Goal: Task Accomplishment & Management: Use online tool/utility

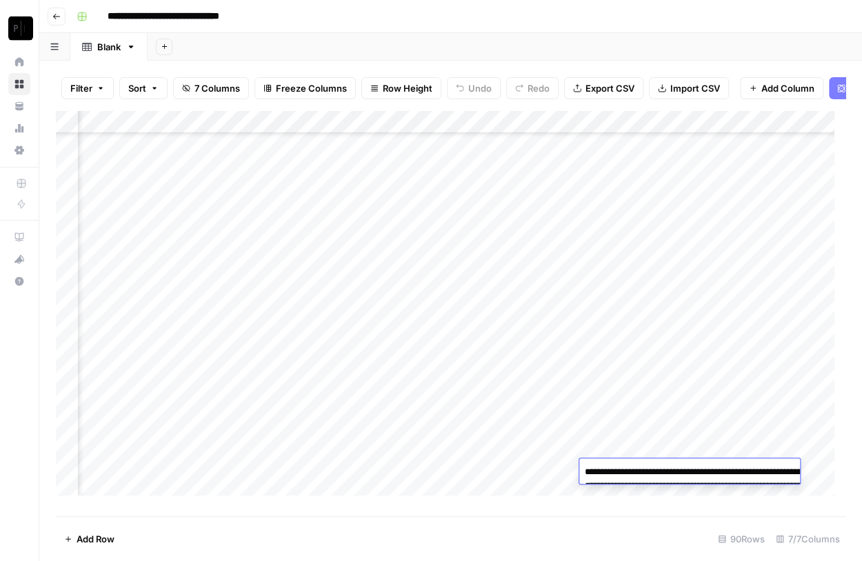
scroll to position [1770, 132]
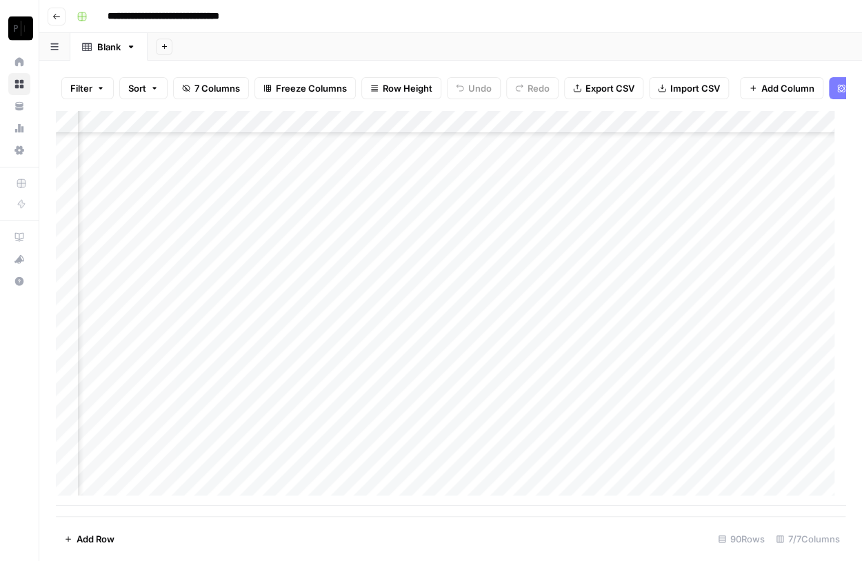
click at [414, 527] on footer "Add Row 90 Rows 7/7 Columns" at bounding box center [450, 538] width 789 height 45
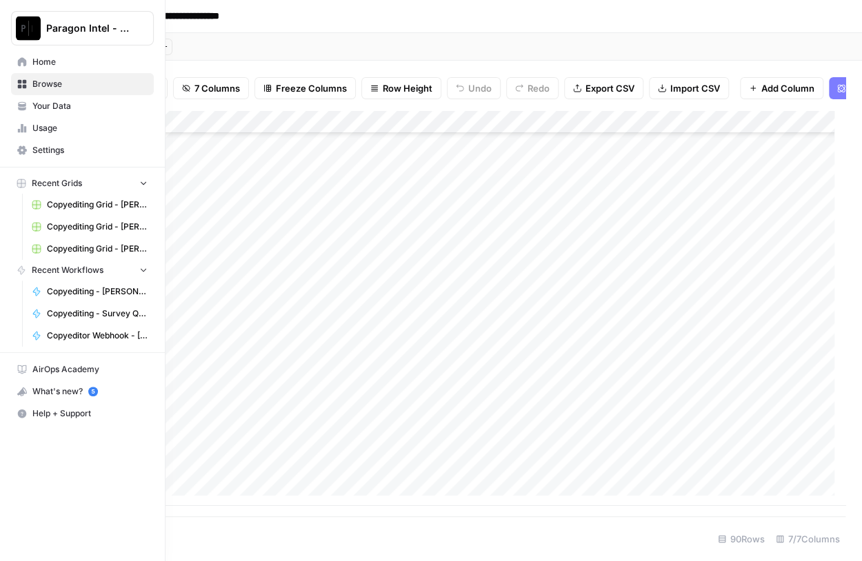
click at [28, 16] on img "Workspace: Paragon Intel - Copyediting" at bounding box center [28, 28] width 25 height 25
click at [28, 17] on img "Workspace: Paragon Intel - Copyediting" at bounding box center [28, 28] width 25 height 25
click at [49, 63] on span "Home" at bounding box center [89, 62] width 115 height 12
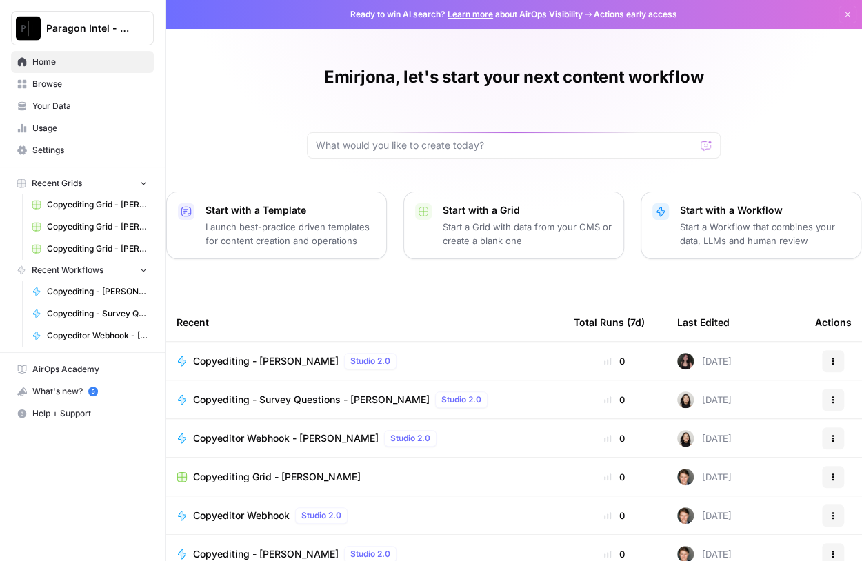
click at [54, 86] on span "Browse" at bounding box center [89, 84] width 115 height 12
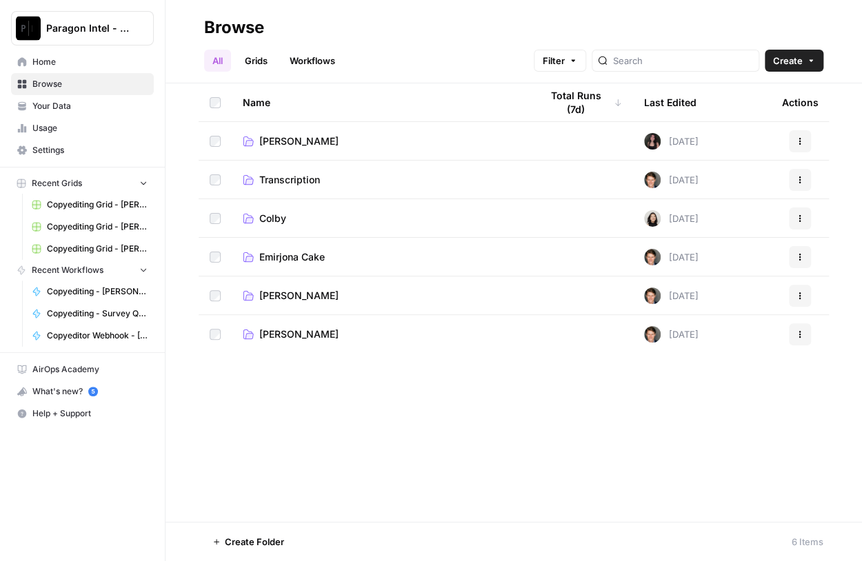
click at [287, 253] on span "Emirjona Cake" at bounding box center [292, 257] width 66 height 14
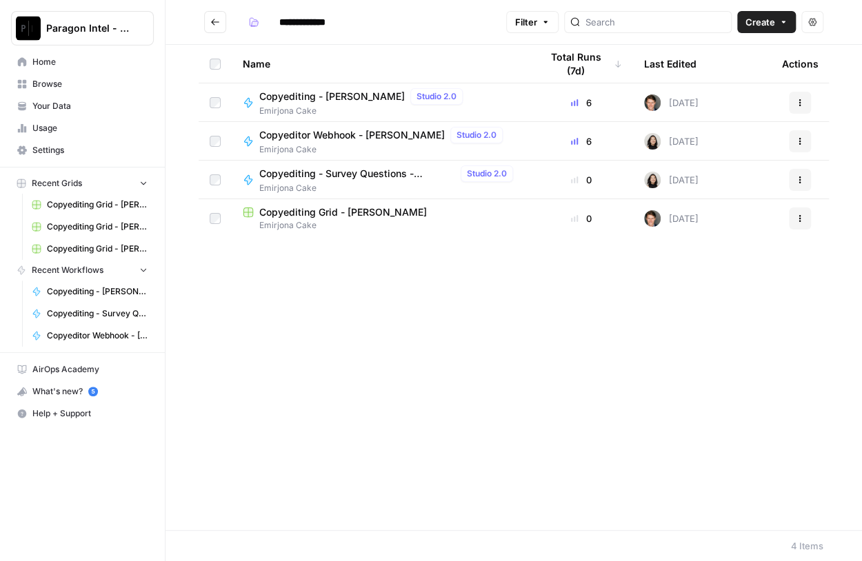
click at [309, 98] on span "Copyediting - [PERSON_NAME]" at bounding box center [331, 97] width 145 height 14
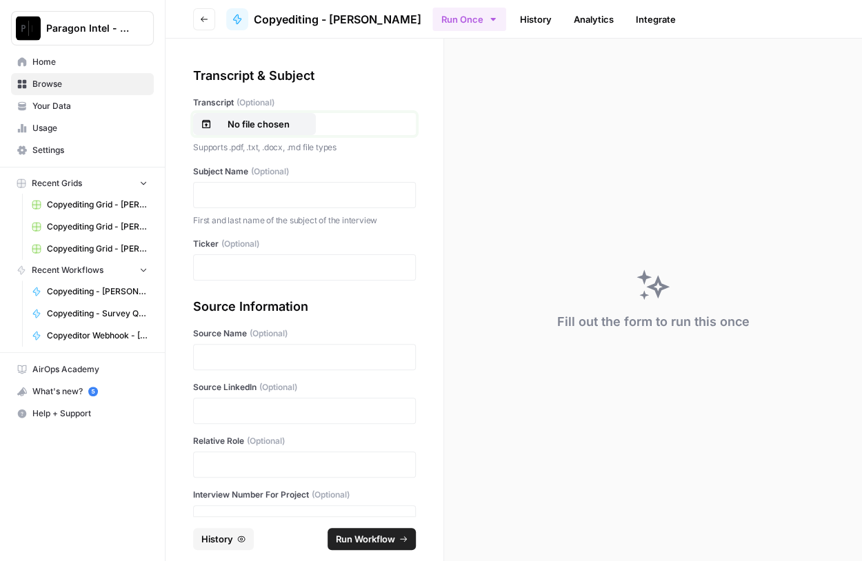
click at [249, 128] on p "No file chosen" at bounding box center [258, 124] width 88 height 14
click at [243, 199] on p at bounding box center [304, 195] width 205 height 14
click at [295, 270] on p at bounding box center [304, 268] width 205 height 14
click at [247, 354] on p at bounding box center [304, 357] width 205 height 14
click at [240, 396] on div "Source LinkedIn (Optional)" at bounding box center [304, 402] width 223 height 43
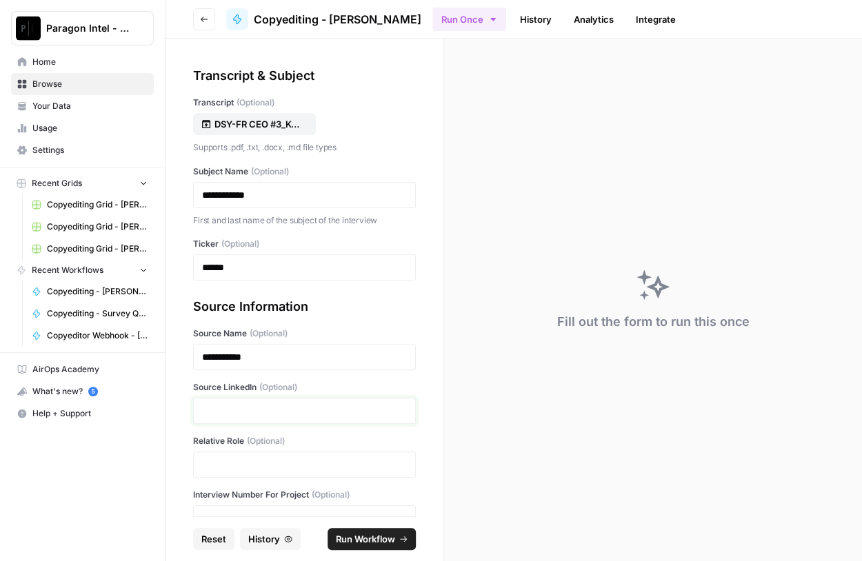
click at [245, 409] on p at bounding box center [304, 411] width 205 height 14
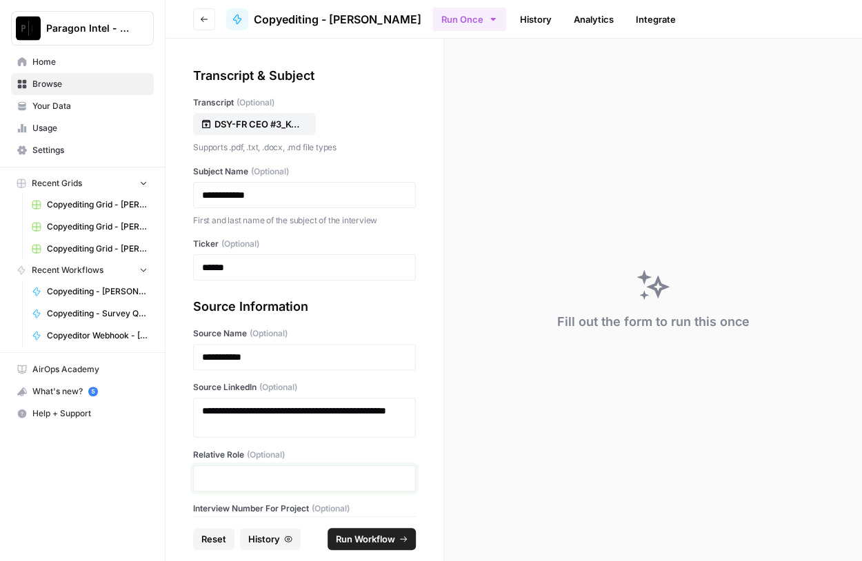
click at [247, 483] on p at bounding box center [304, 479] width 205 height 14
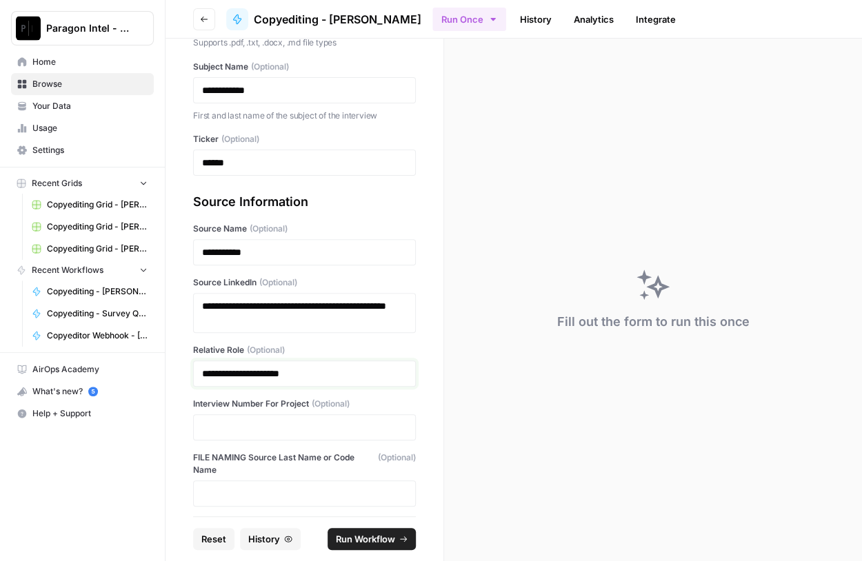
scroll to position [106, 0]
click at [253, 425] on p at bounding box center [304, 426] width 205 height 14
click at [379, 547] on button "Run Workflow" at bounding box center [372, 539] width 88 height 22
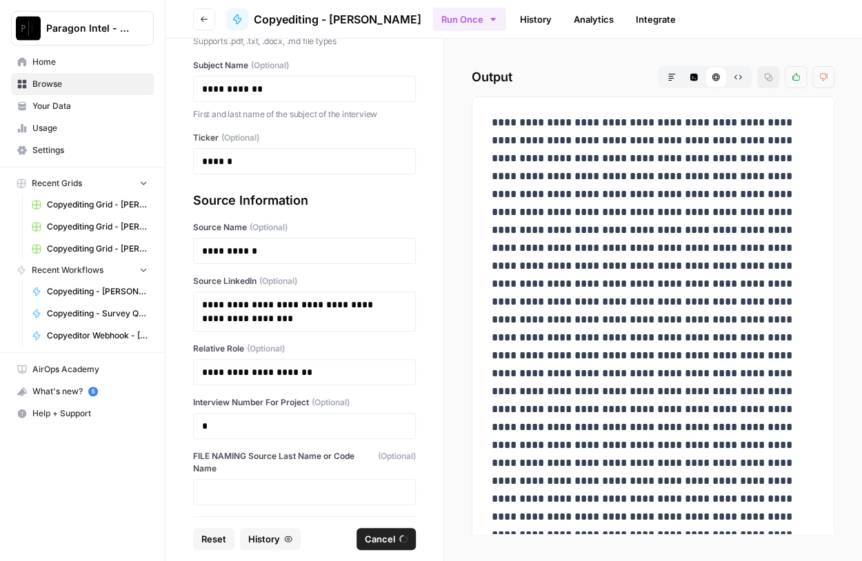
click at [44, 87] on span "Browse" at bounding box center [89, 84] width 115 height 12
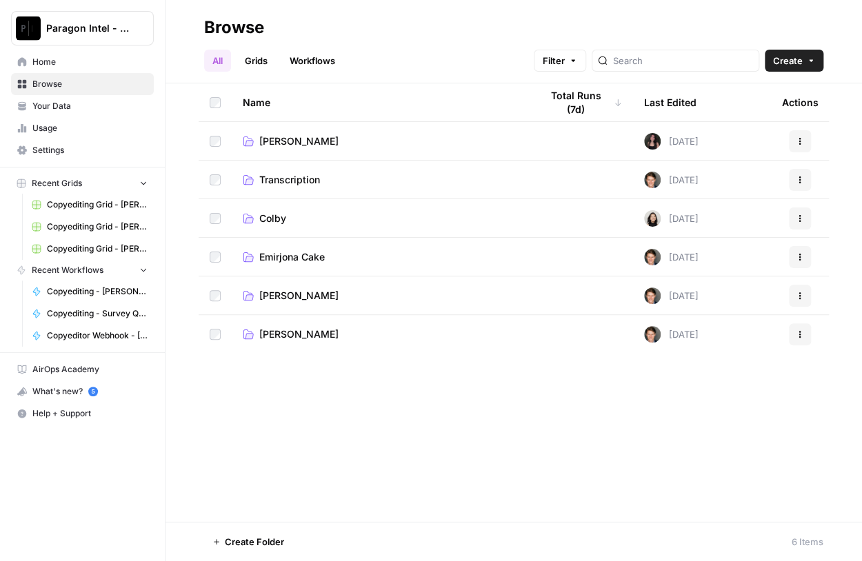
click at [290, 254] on span "Emirjona Cake" at bounding box center [292, 257] width 66 height 14
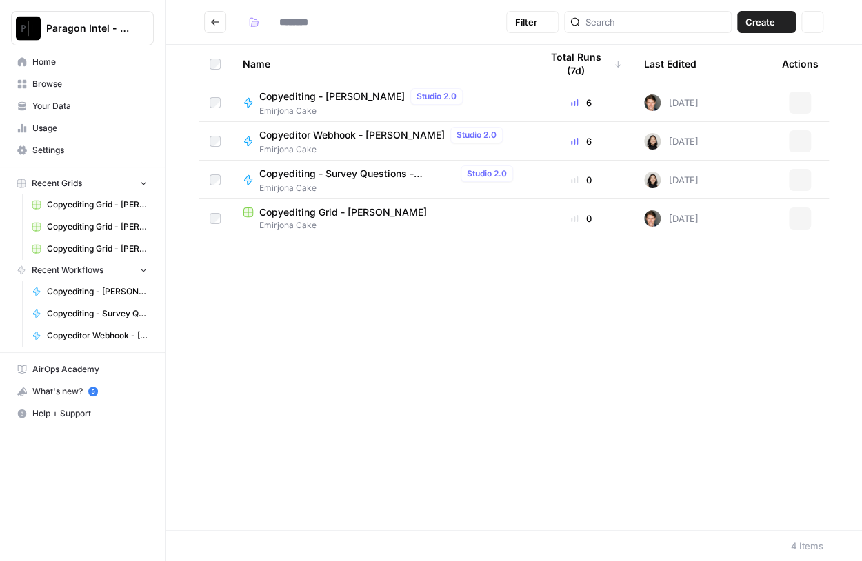
type input "**********"
click at [323, 99] on span "Copyediting - [PERSON_NAME]" at bounding box center [331, 97] width 145 height 14
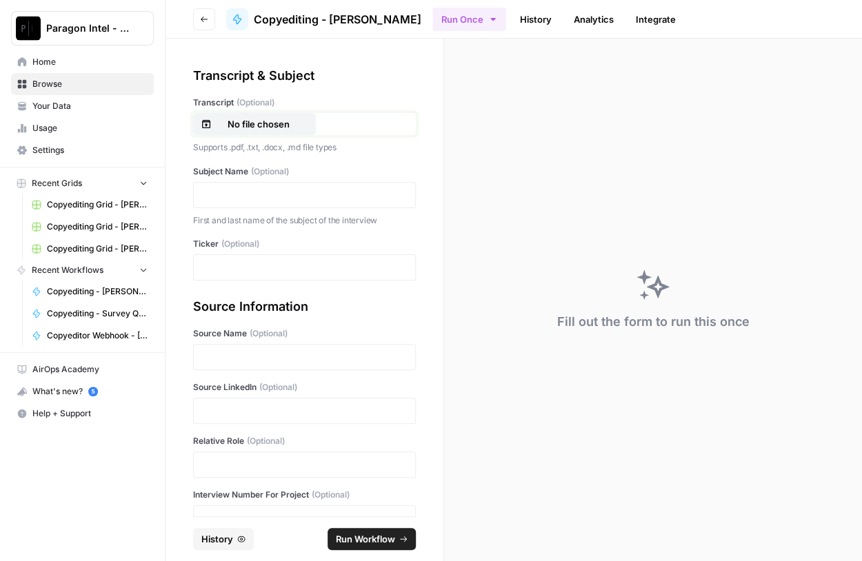
click at [252, 121] on p "No file chosen" at bounding box center [258, 124] width 88 height 14
click at [229, 198] on p at bounding box center [304, 195] width 205 height 14
click at [225, 283] on div "**********" at bounding box center [304, 278] width 278 height 478
click at [224, 276] on div at bounding box center [304, 267] width 223 height 26
click at [273, 274] on p at bounding box center [304, 268] width 205 height 14
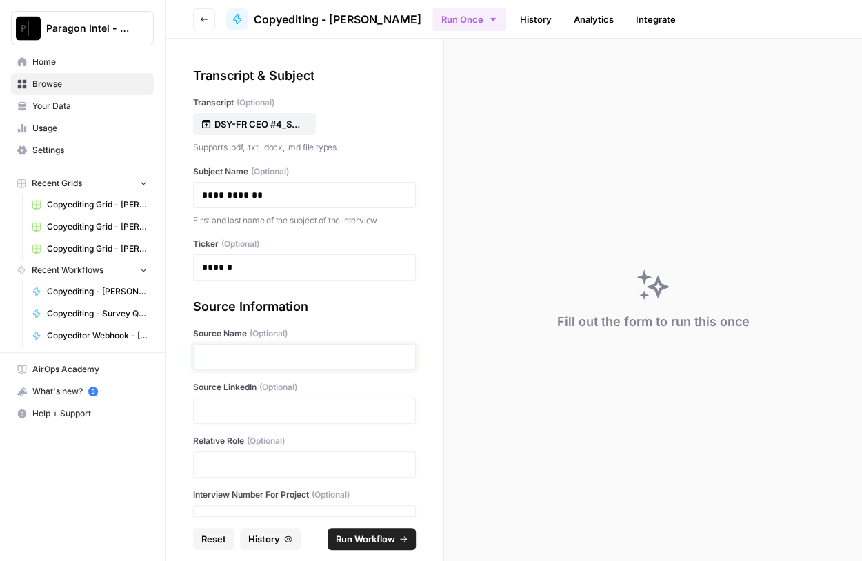
click at [252, 356] on p at bounding box center [304, 357] width 205 height 14
click at [254, 399] on div at bounding box center [304, 411] width 223 height 26
click at [254, 408] on p at bounding box center [304, 411] width 205 height 14
click at [216, 401] on div at bounding box center [304, 411] width 223 height 26
click at [264, 459] on p at bounding box center [304, 465] width 205 height 14
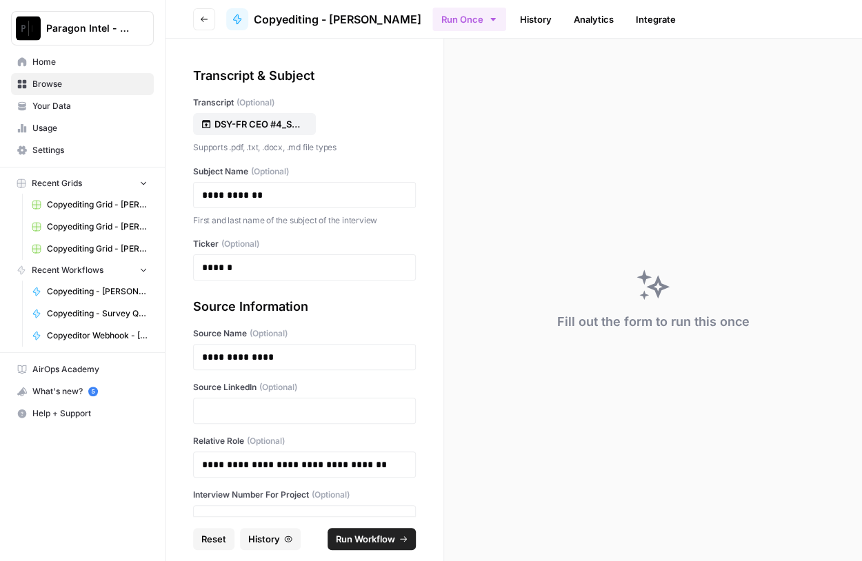
click at [239, 420] on div at bounding box center [304, 411] width 223 height 26
click at [527, 394] on div "Fill out the form to run this once" at bounding box center [653, 300] width 418 height 523
click at [274, 412] on p at bounding box center [304, 411] width 205 height 14
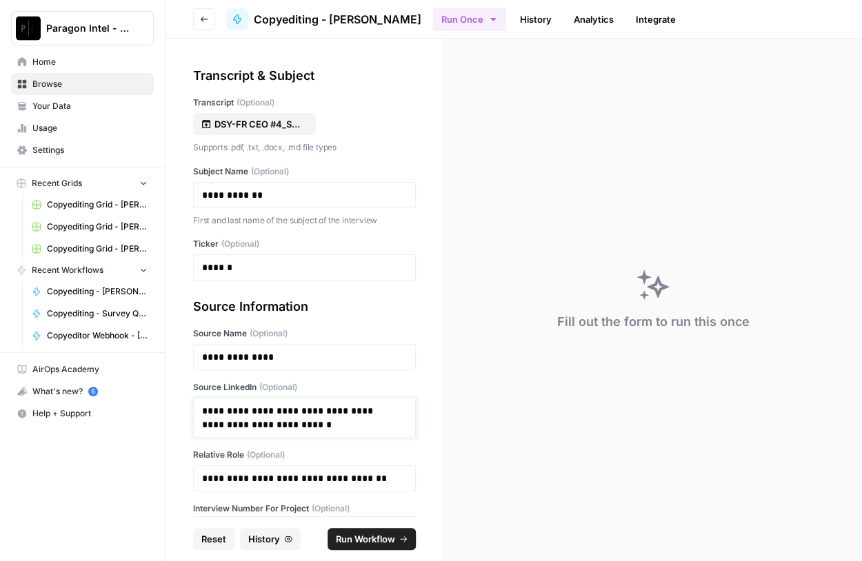
scroll to position [109, 0]
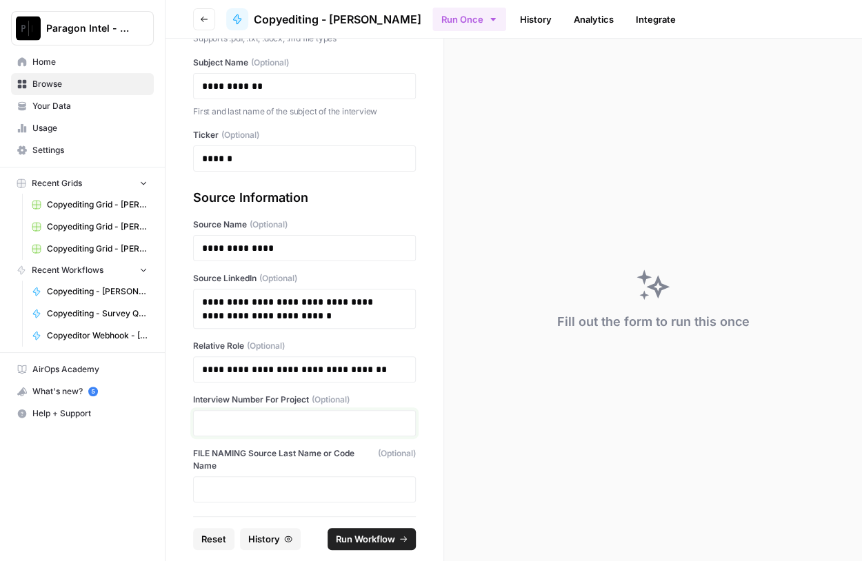
click at [292, 421] on p at bounding box center [304, 423] width 205 height 14
click at [368, 538] on span "Run Workflow" at bounding box center [365, 539] width 59 height 14
